Goal: Navigation & Orientation: Understand site structure

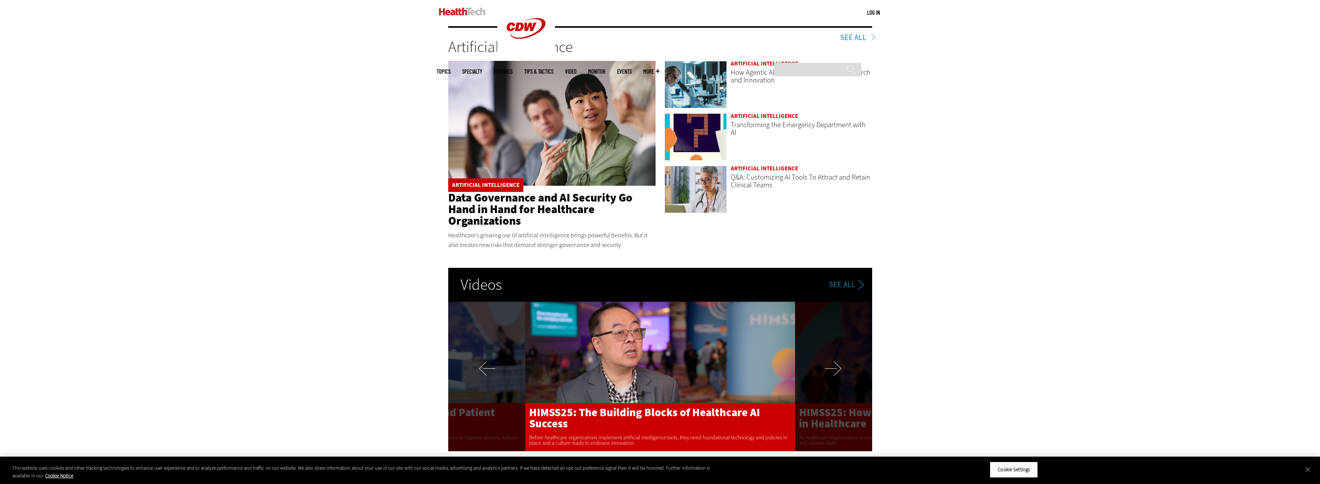
scroll to position [1541, 0]
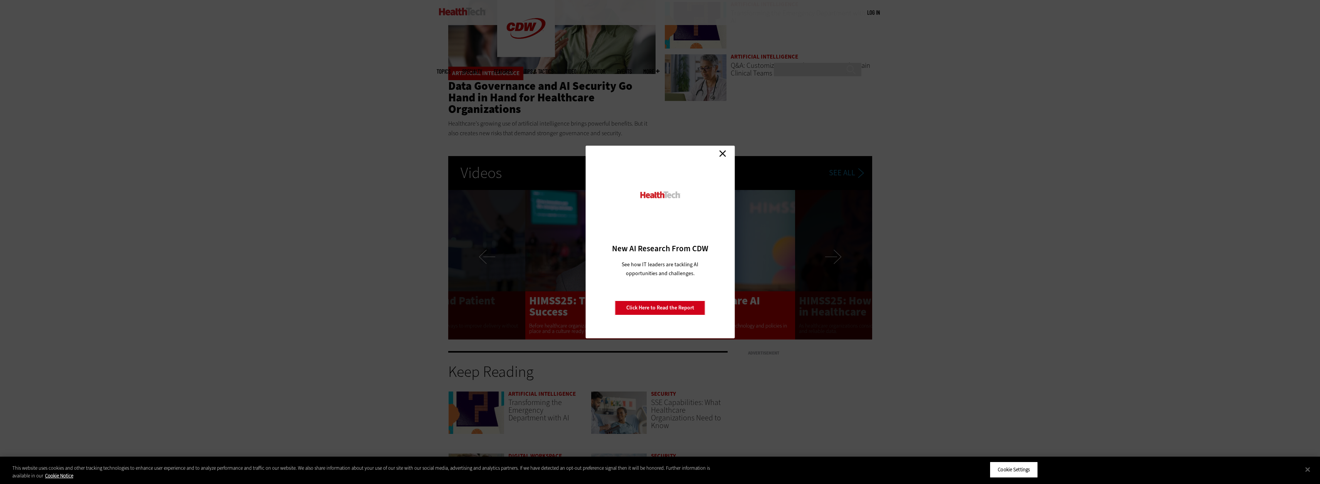
click at [722, 149] on link "Close" at bounding box center [723, 154] width 12 height 12
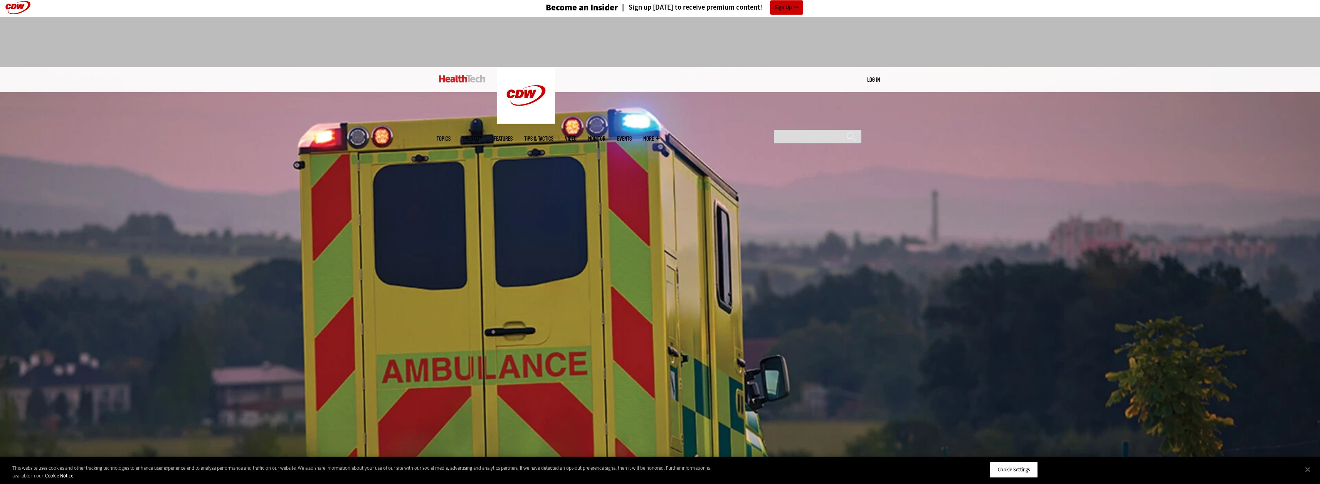
scroll to position [0, 0]
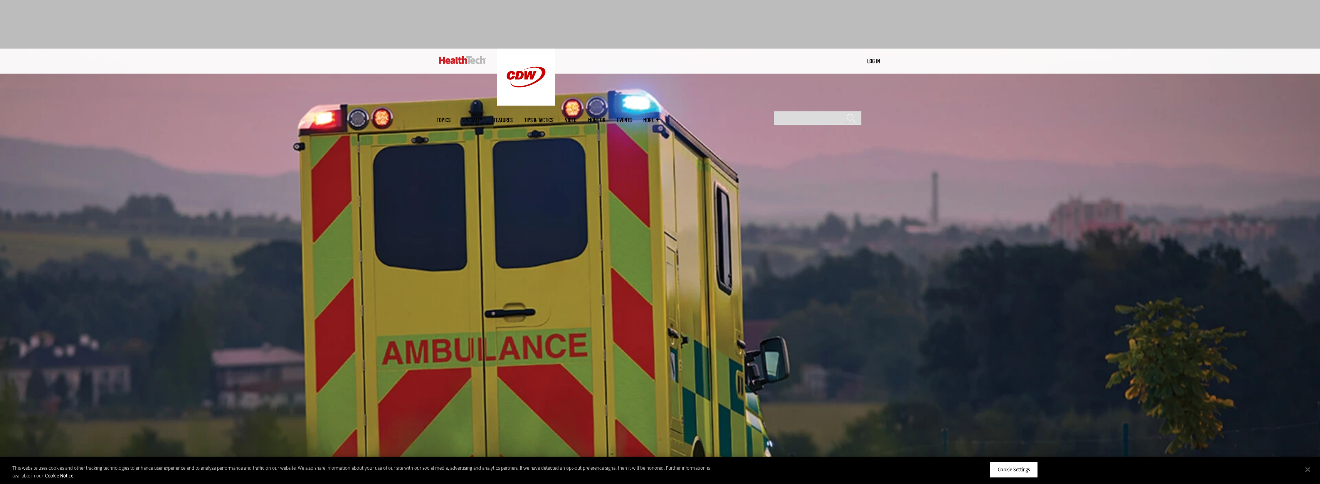
scroll to position [39, 0]
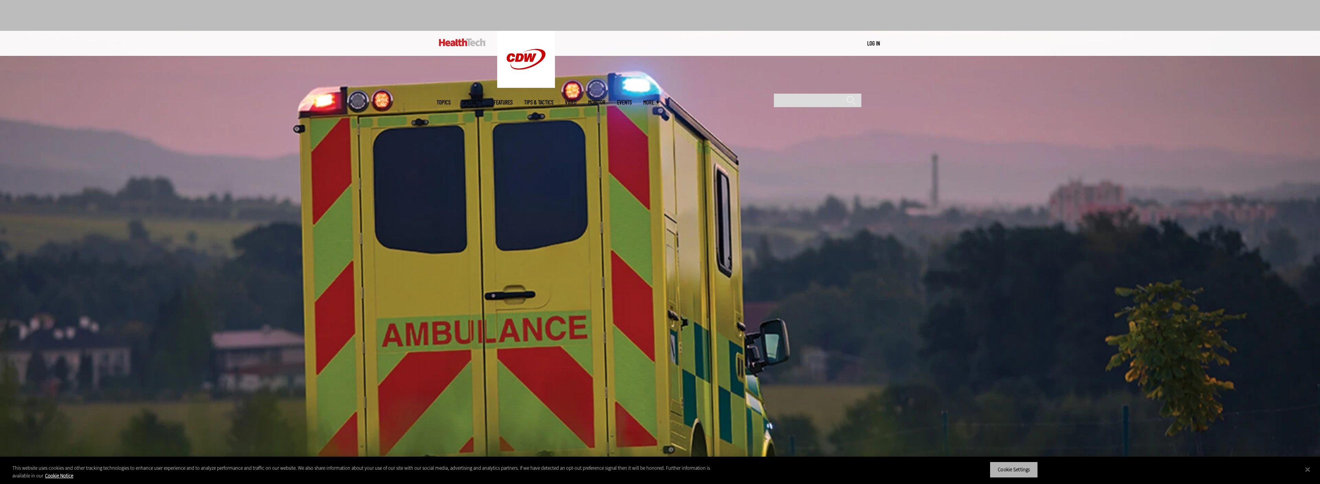
click at [1016, 469] on button "Cookie Settings" at bounding box center [1014, 470] width 48 height 16
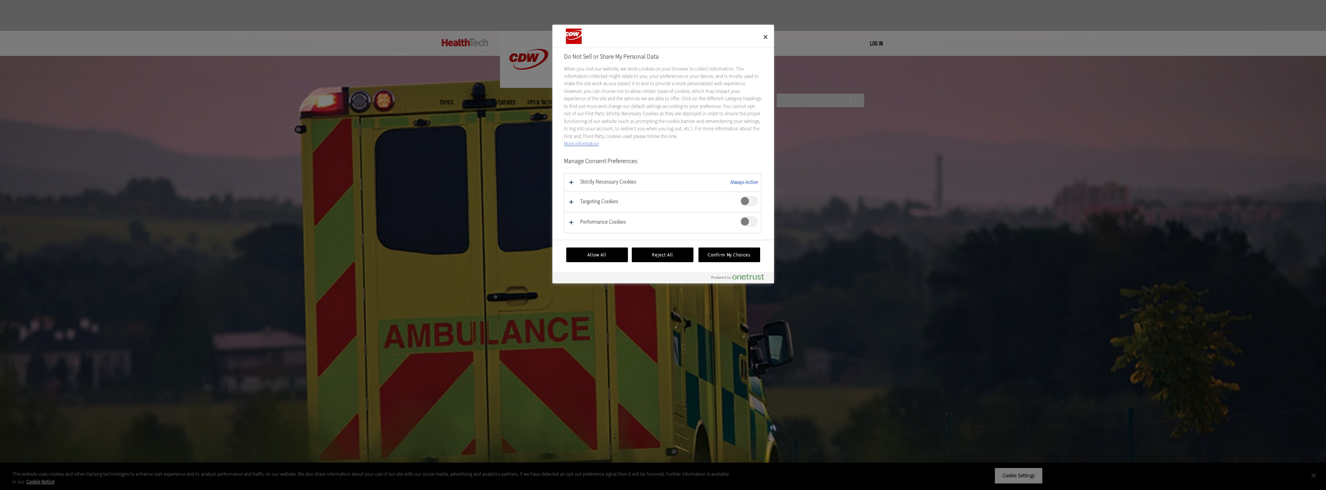
click at [741, 202] on span "Targeting Cookies" at bounding box center [748, 201] width 17 height 10
click at [740, 223] on span "Performance Cookies" at bounding box center [748, 222] width 17 height 10
click at [723, 255] on button "Confirm My Choices" at bounding box center [729, 254] width 62 height 15
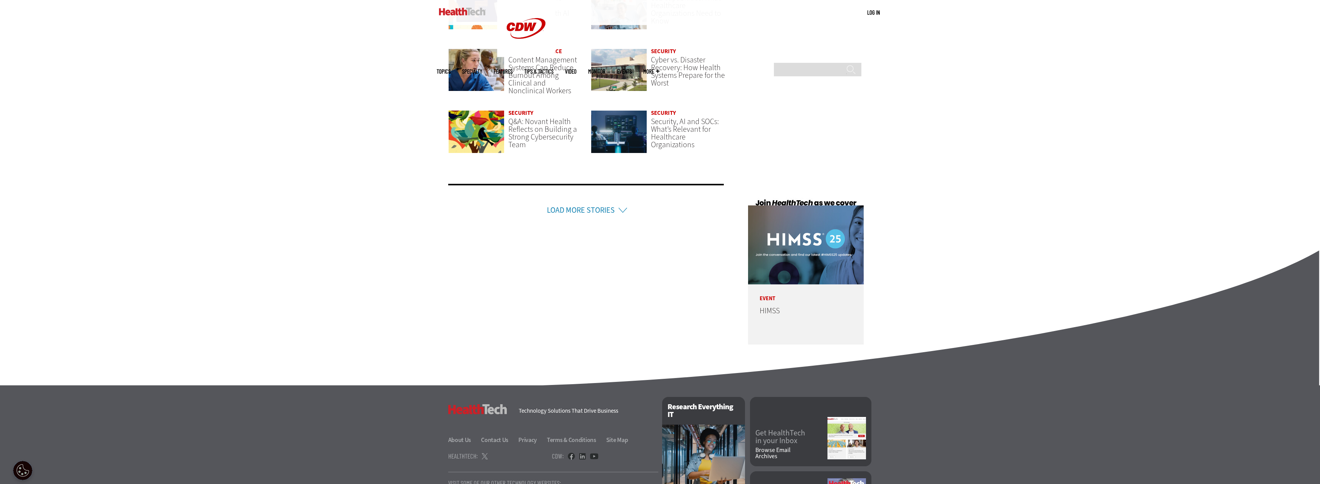
scroll to position [2033, 0]
